Goal: Find contact information: Find contact information

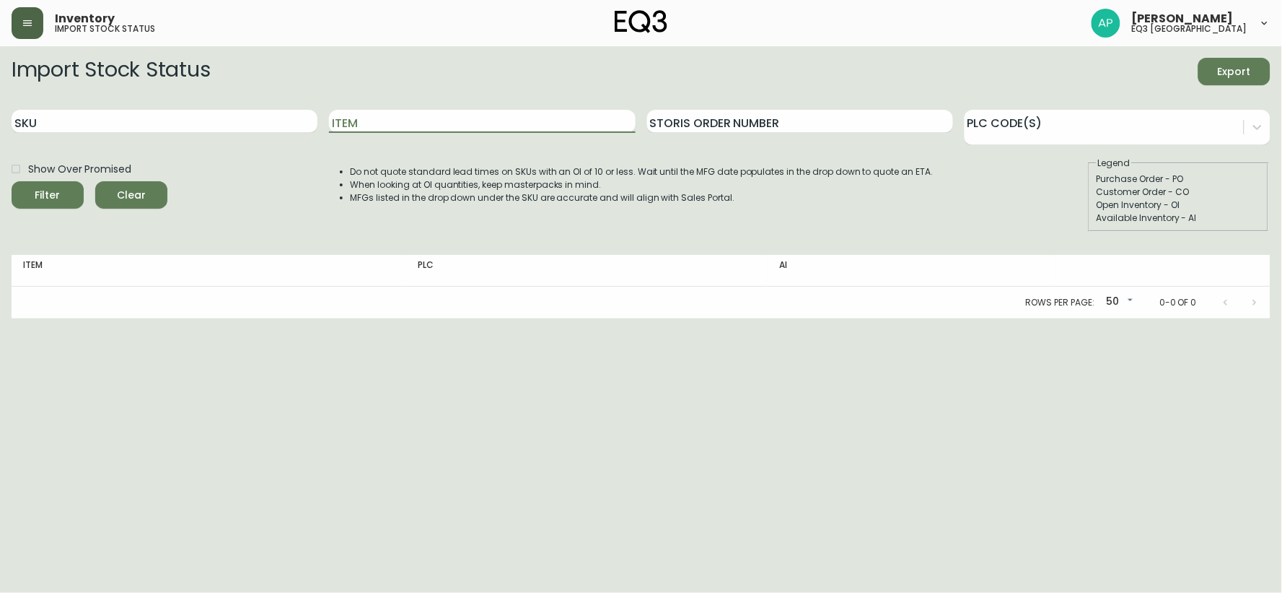
click at [40, 31] on button "button" at bounding box center [28, 23] width 32 height 32
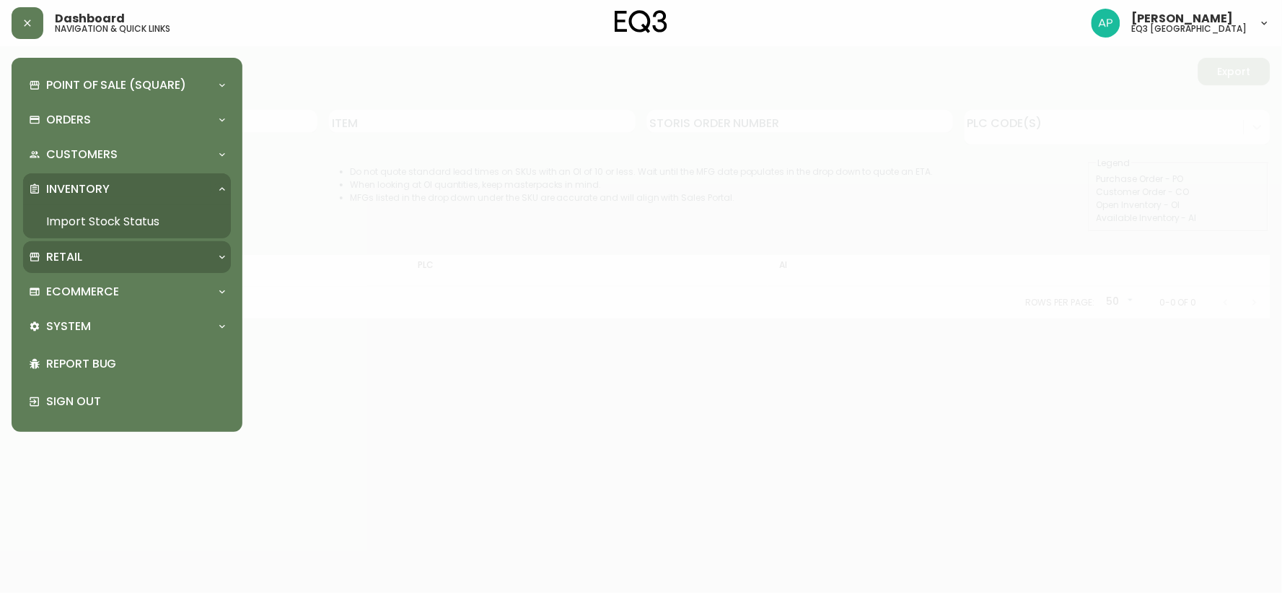
click at [102, 268] on div "Retail" at bounding box center [127, 257] width 208 height 32
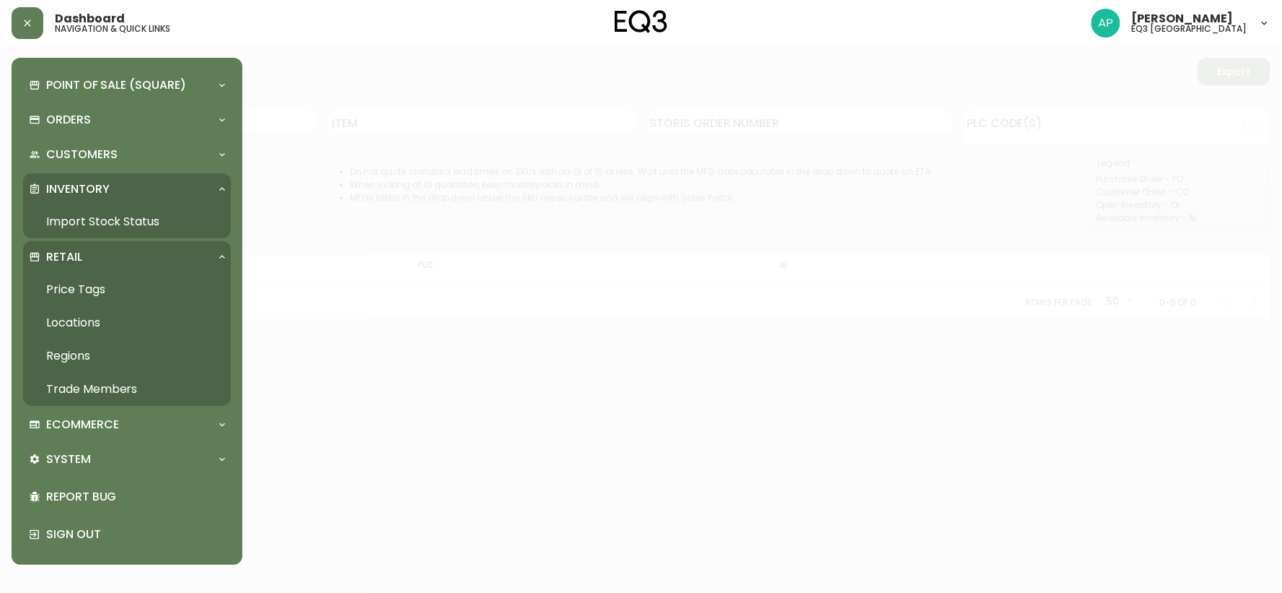
click at [109, 382] on link "Trade Members" at bounding box center [127, 388] width 208 height 33
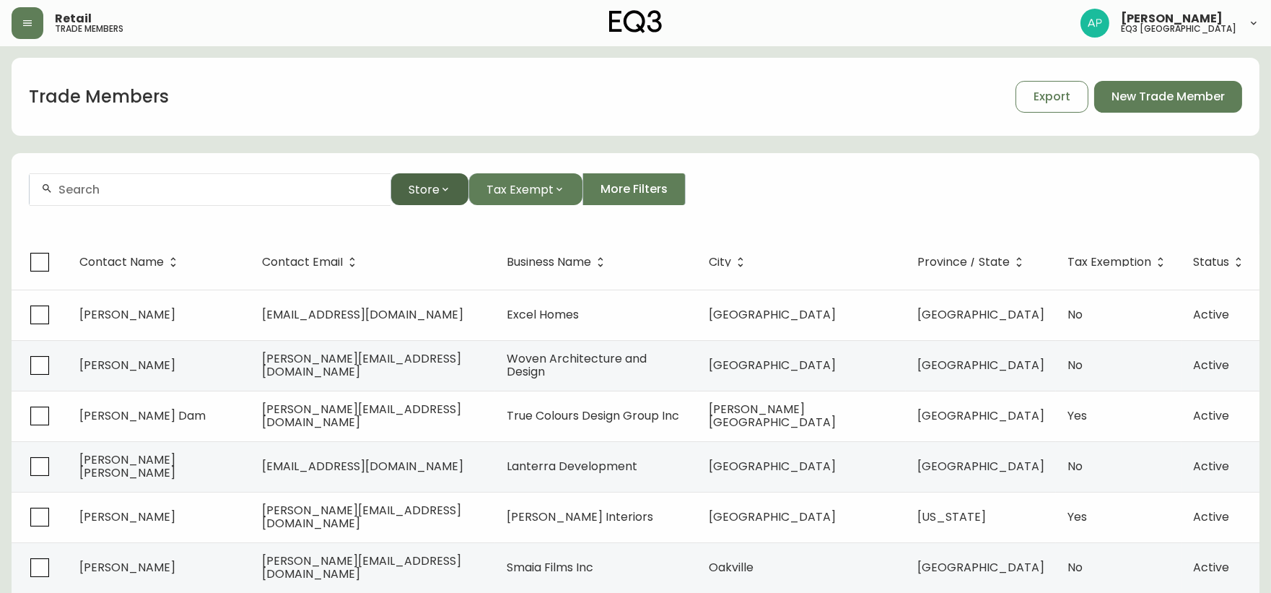
click at [445, 196] on button "Store" at bounding box center [429, 189] width 78 height 32
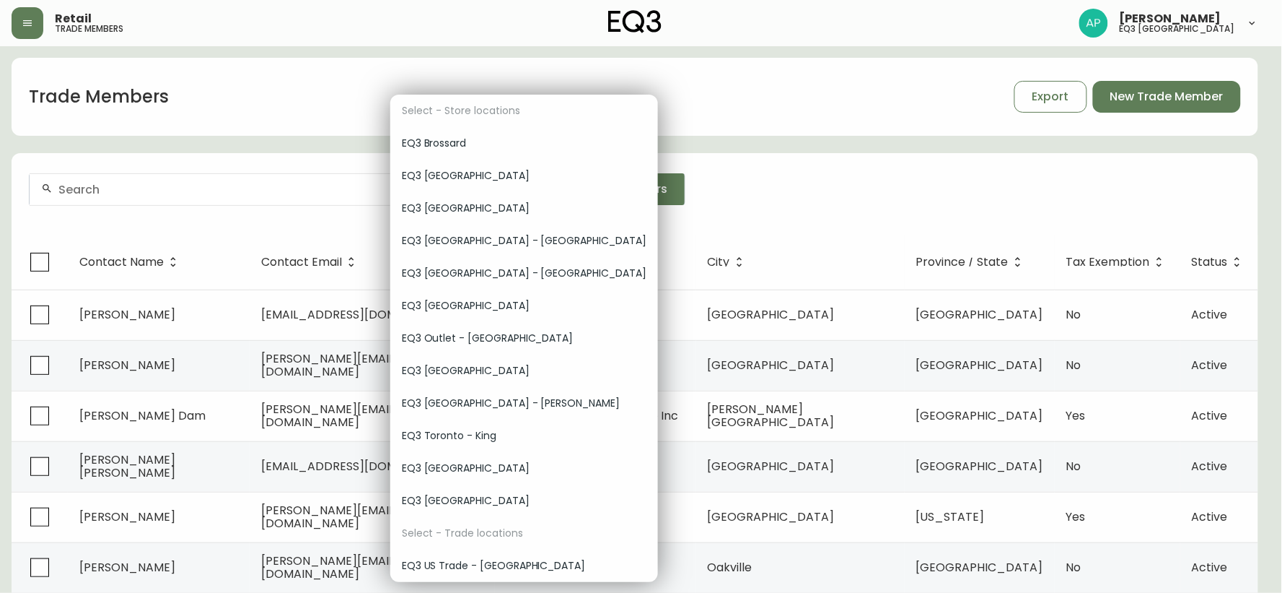
click at [459, 372] on span "EQ3 [GEOGRAPHIC_DATA]" at bounding box center [524, 370] width 245 height 15
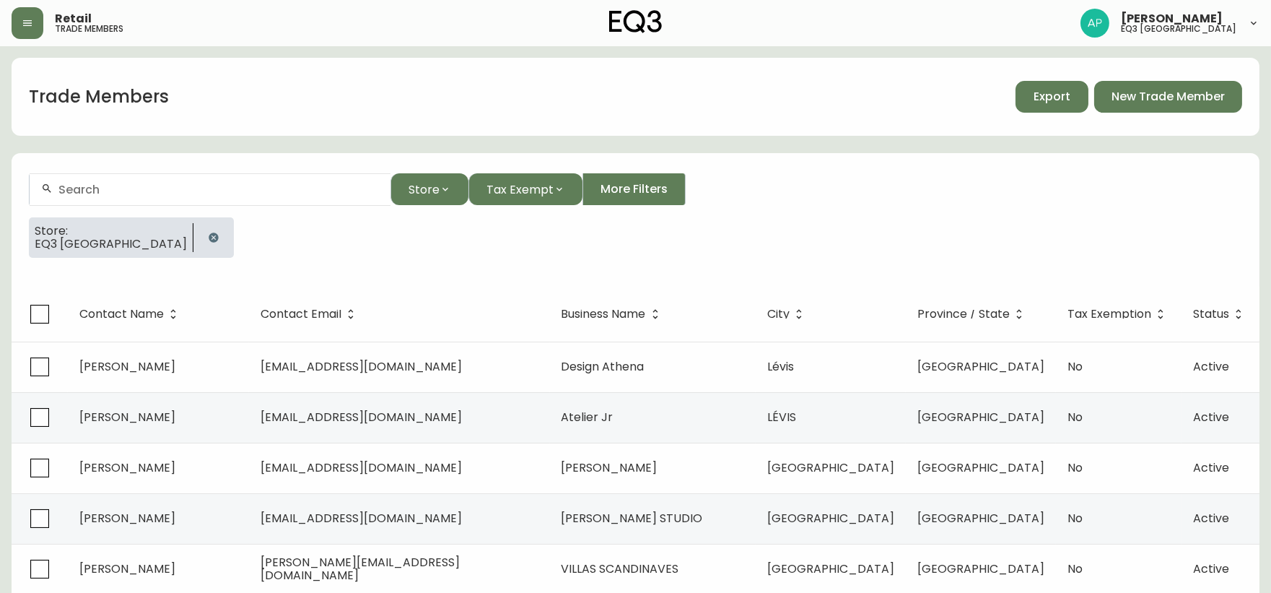
click at [1030, 107] on button "Export" at bounding box center [1051, 97] width 73 height 32
click at [153, 178] on div at bounding box center [210, 189] width 361 height 32
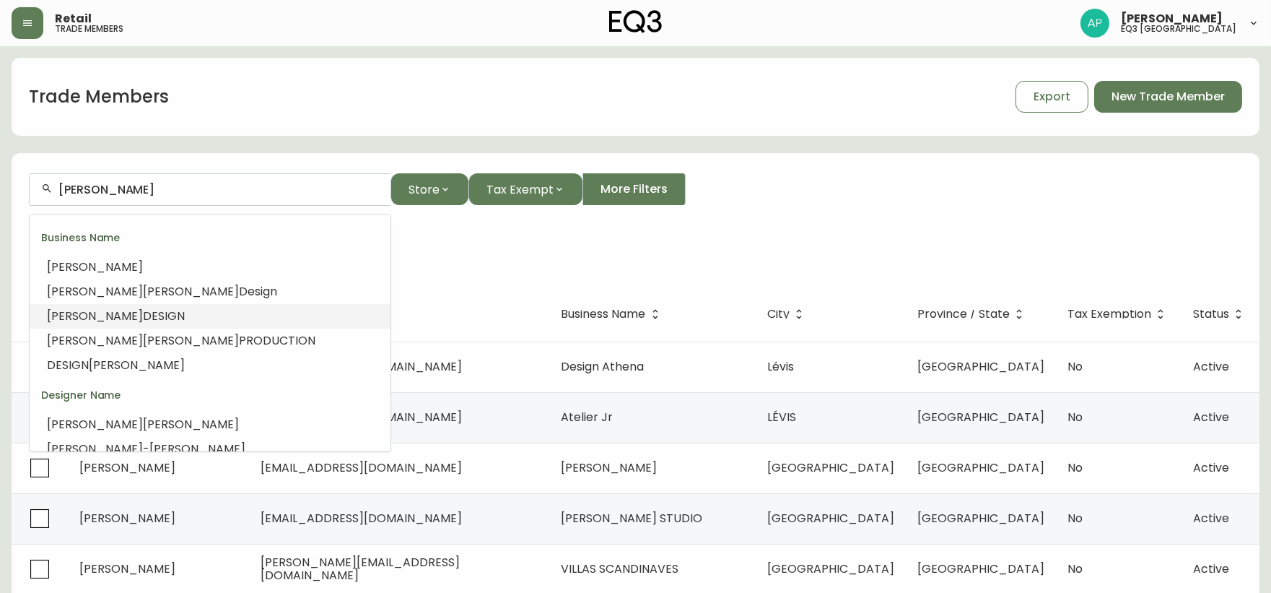
click at [143, 320] on span "DESIGN" at bounding box center [164, 315] width 42 height 17
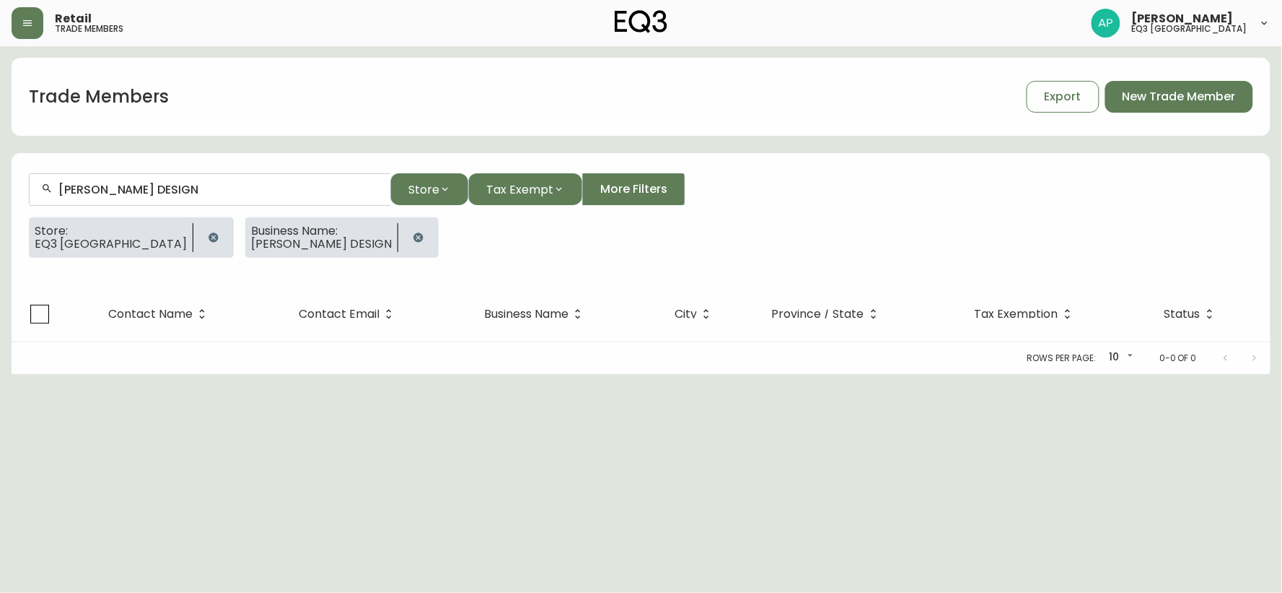
click at [404, 249] on button "button" at bounding box center [418, 237] width 29 height 29
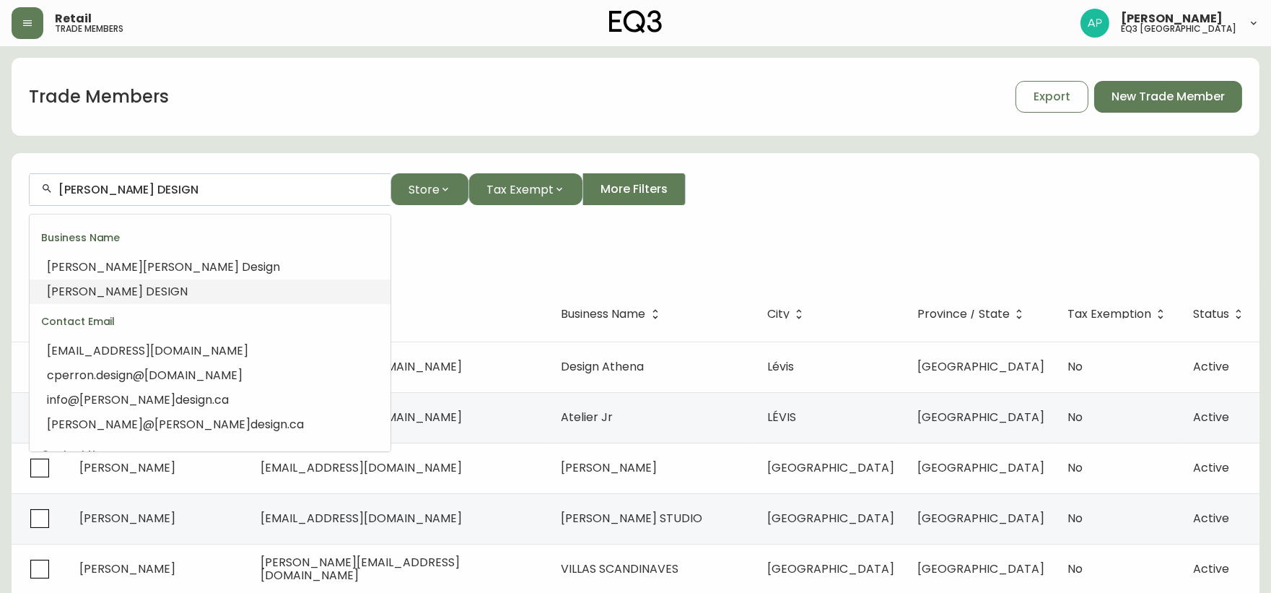
drag, startPoint x: 232, startPoint y: 189, endPoint x: 105, endPoint y: 177, distance: 126.9
click at [105, 177] on div "[PERSON_NAME] DESIGN" at bounding box center [210, 189] width 361 height 32
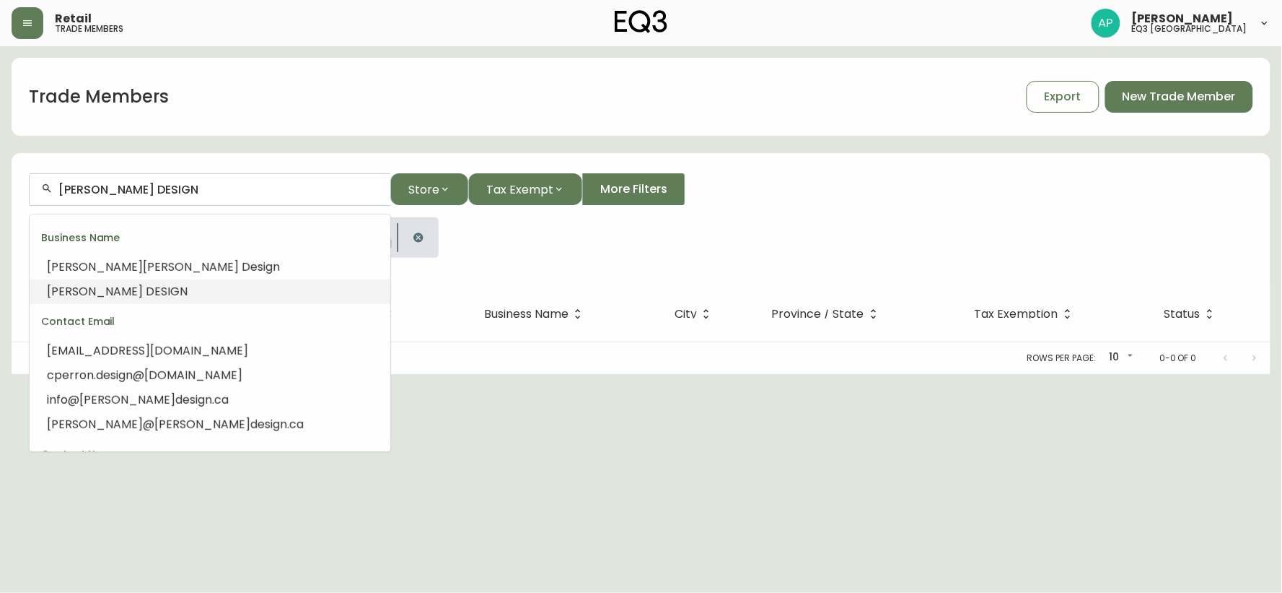
drag, startPoint x: 157, startPoint y: 189, endPoint x: 101, endPoint y: 176, distance: 57.8
click at [101, 176] on div "[PERSON_NAME] DESIGN" at bounding box center [210, 189] width 361 height 32
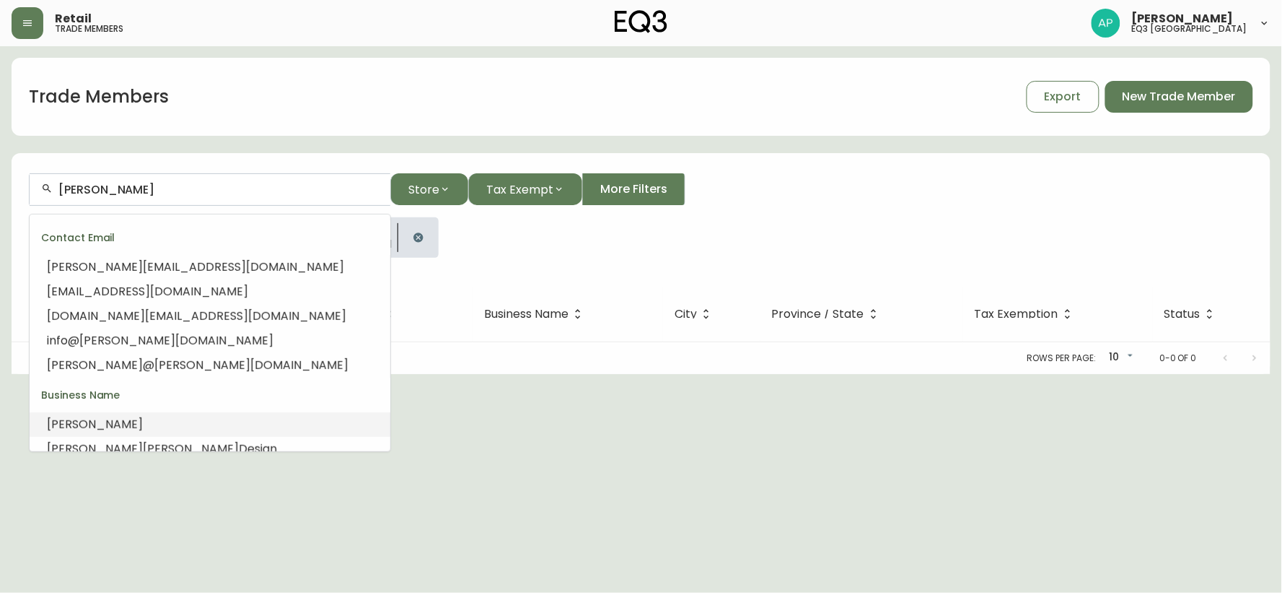
click at [97, 417] on li "[PERSON_NAME]" at bounding box center [210, 424] width 361 height 25
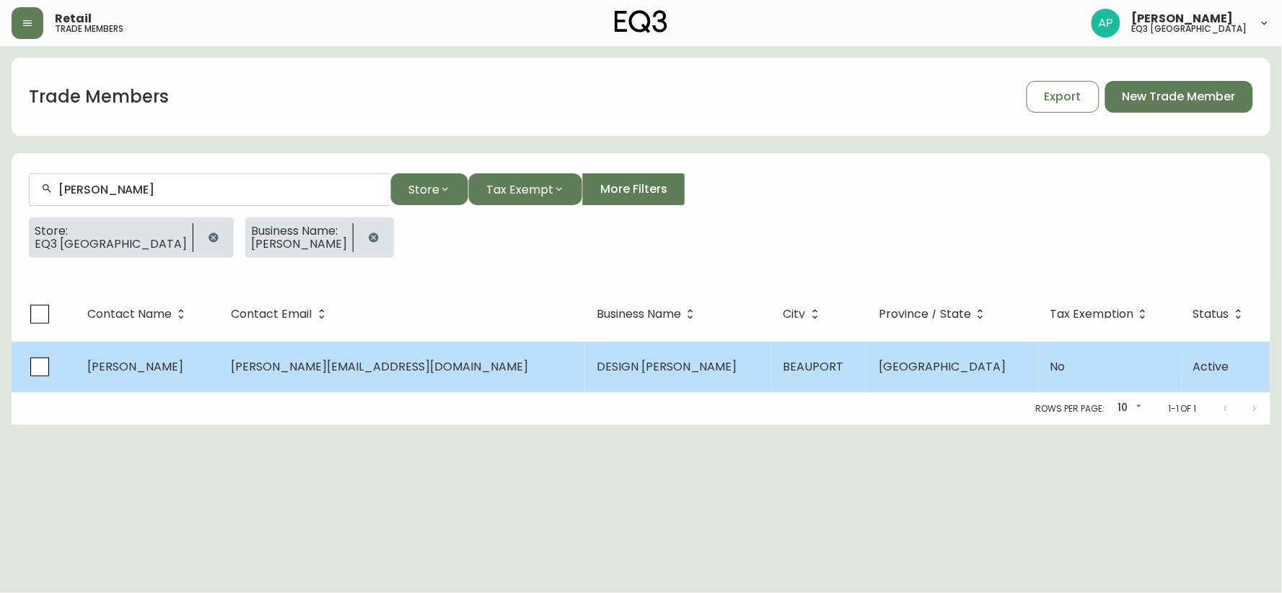
type input "[PERSON_NAME]"
click at [130, 364] on span "[PERSON_NAME]" at bounding box center [135, 366] width 96 height 17
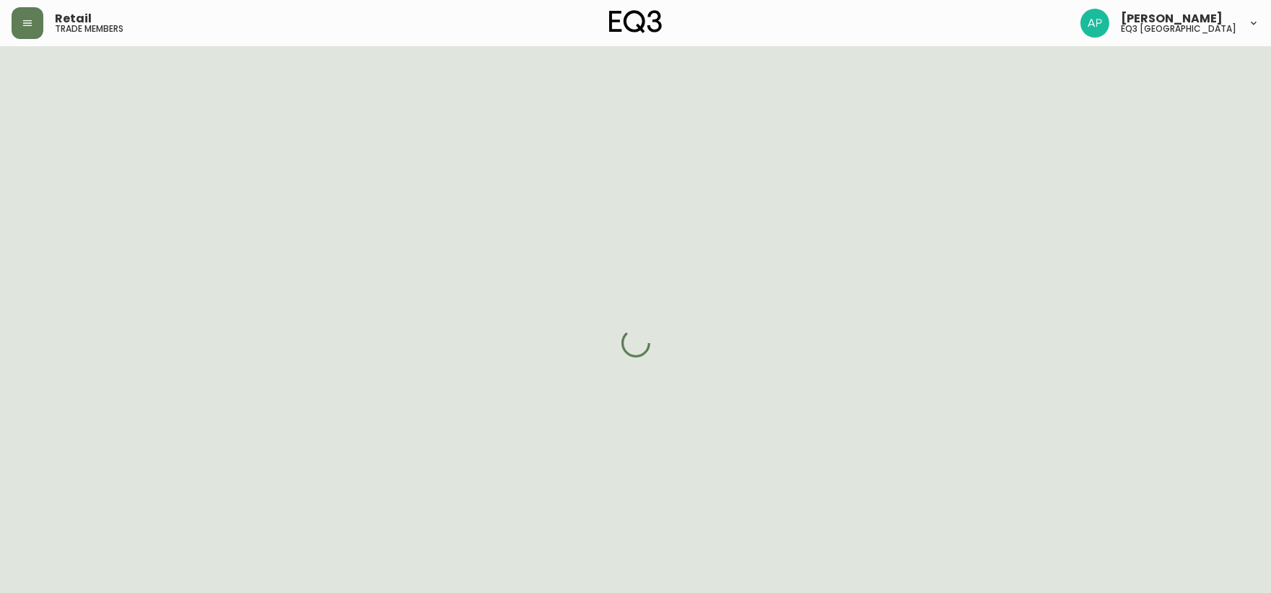
select select "QC"
select select "CA"
select select "CA_FR"
select select "Outreach from a Trade Rep"
select select "Interior Designer"
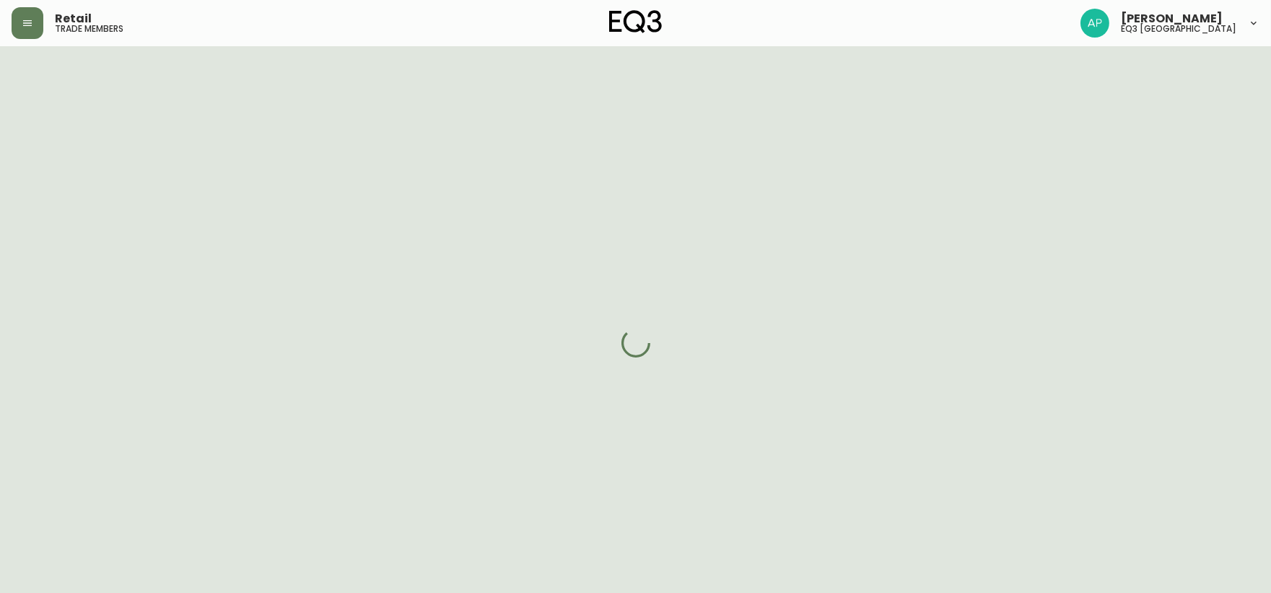
select select "cjwc5ks7z000g3h5rrpv4afax"
select select "false"
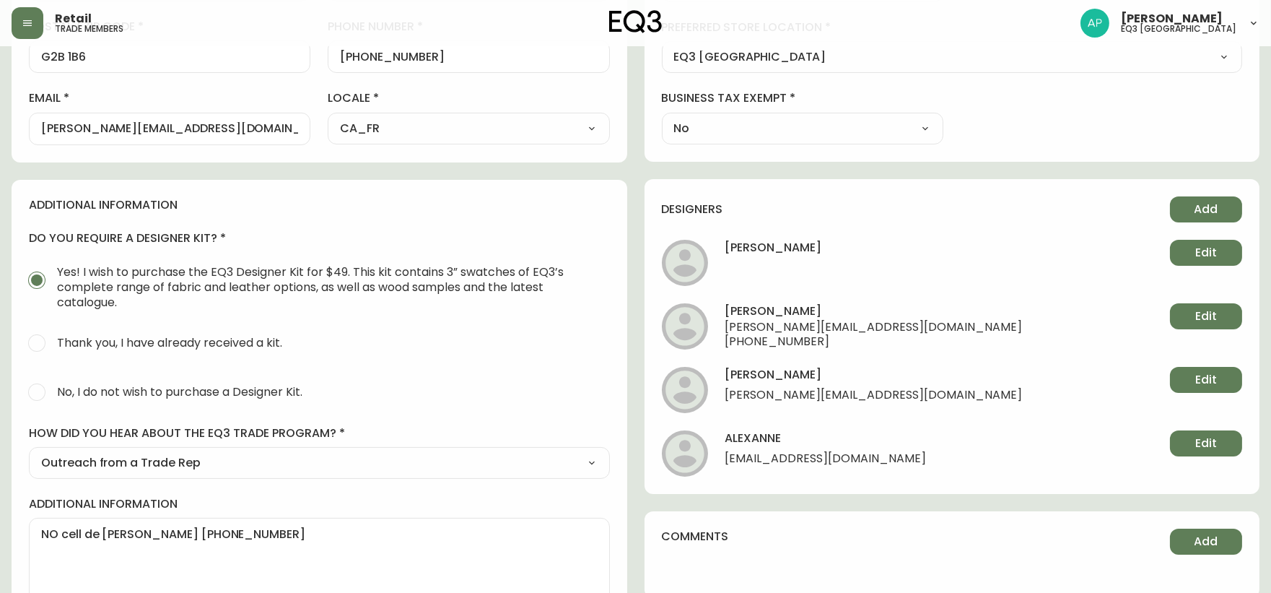
scroll to position [550, 0]
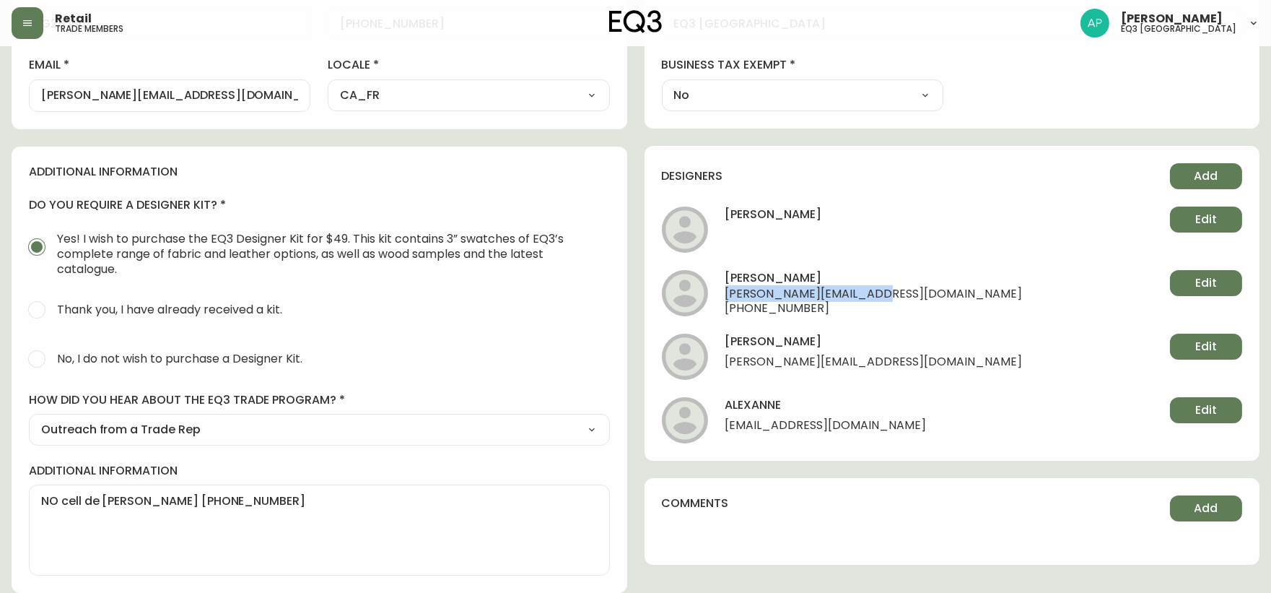
drag, startPoint x: 874, startPoint y: 292, endPoint x: 725, endPoint y: 296, distance: 149.5
click at [725, 296] on li "[PERSON_NAME] [PERSON_NAME][EMAIL_ADDRESS][DOMAIN_NAME] [PHONE_NUMBER] Edit" at bounding box center [952, 293] width 581 height 46
copy span "[PERSON_NAME][EMAIL_ADDRESS][DOMAIN_NAME]"
drag, startPoint x: 888, startPoint y: 421, endPoint x: 725, endPoint y: 431, distance: 164.1
click at [725, 431] on li "[PERSON_NAME] [PERSON_NAME][EMAIL_ADDRESS][DOMAIN_NAME] Edit" at bounding box center [952, 420] width 581 height 46
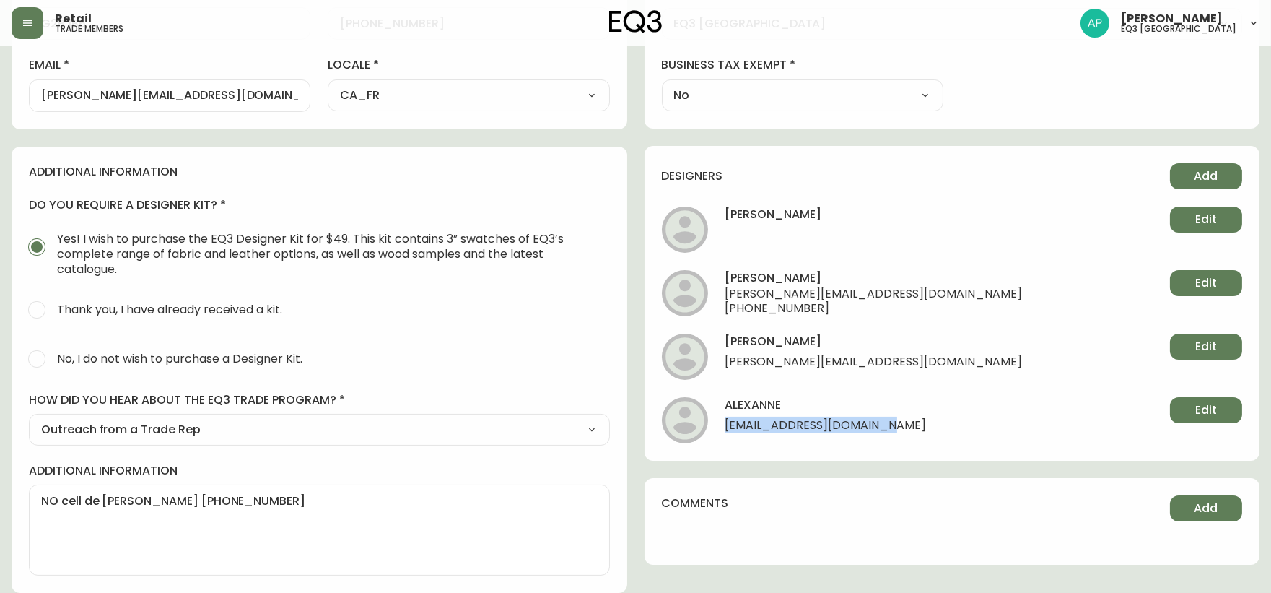
copy span "[EMAIL_ADDRESS][DOMAIN_NAME]"
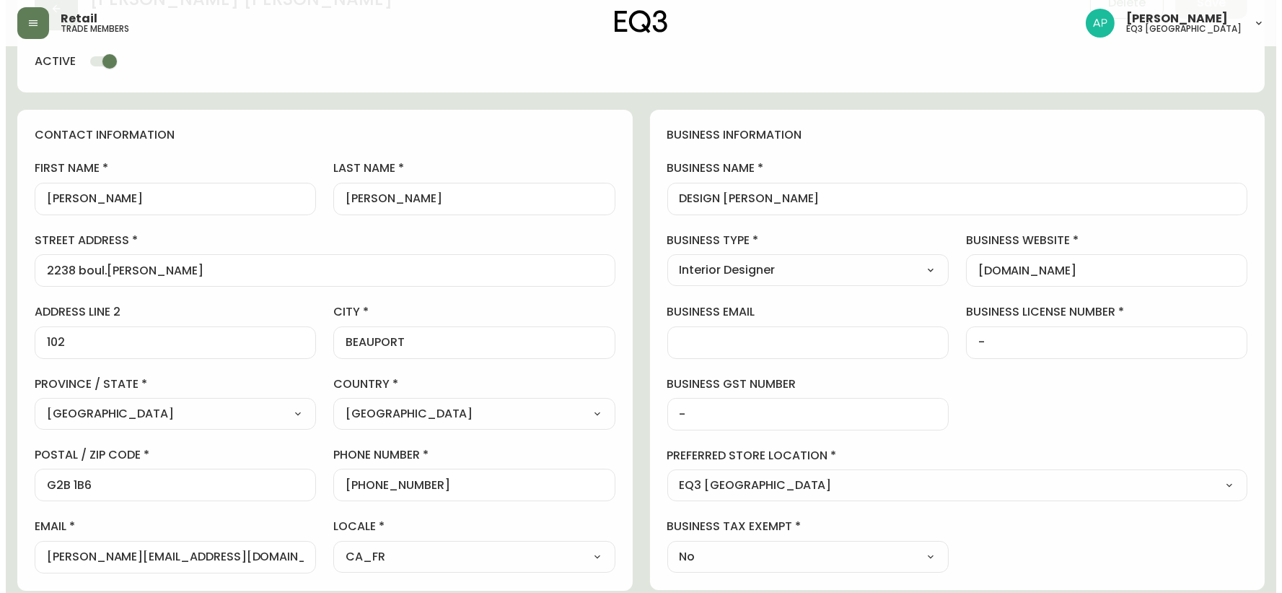
scroll to position [0, 0]
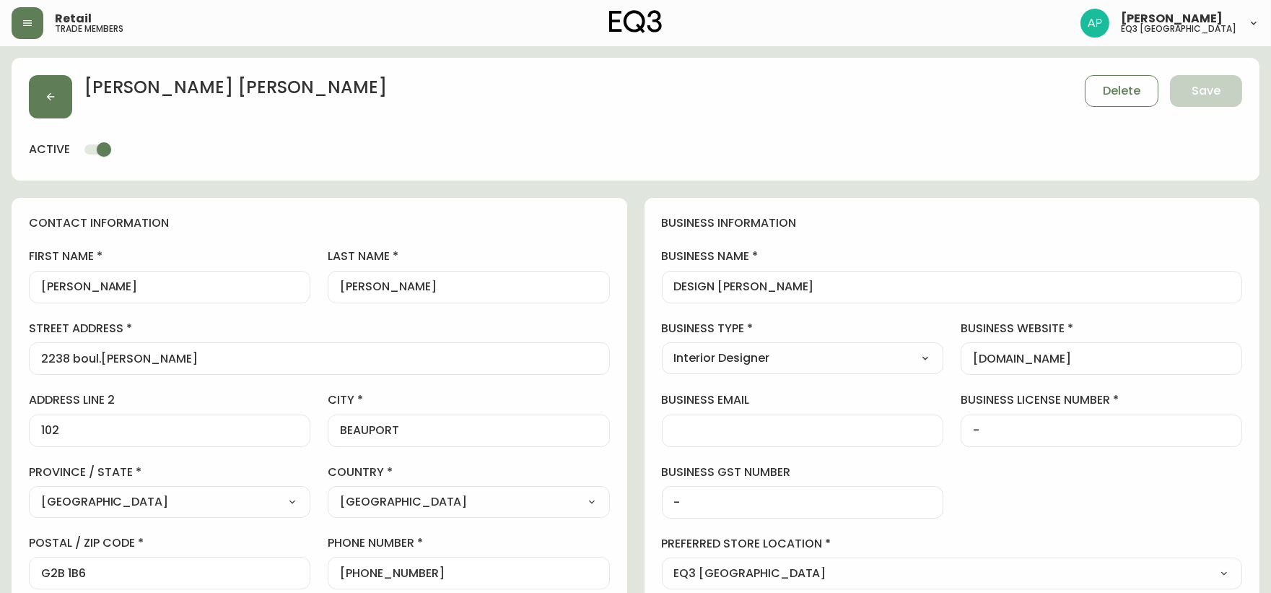
click at [639, 24] on img at bounding box center [635, 21] width 53 height 23
